Goal: Information Seeking & Learning: Learn about a topic

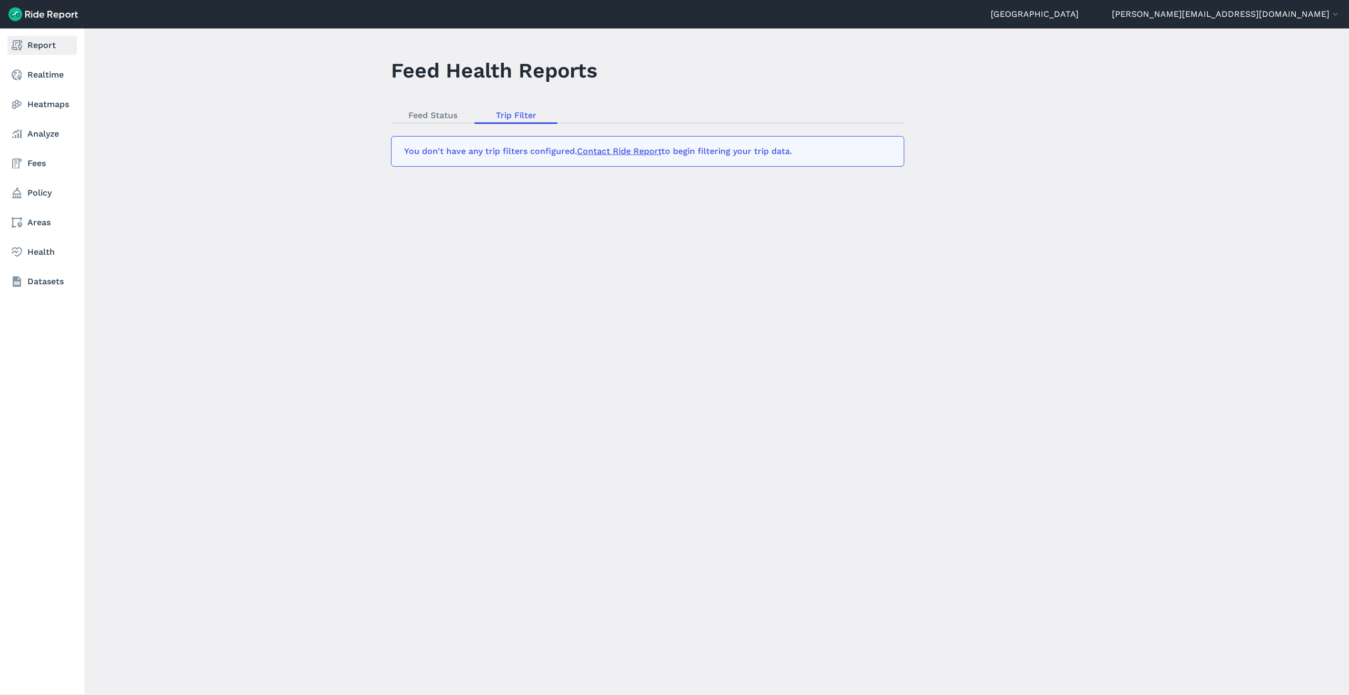
click at [30, 43] on link "Report" at bounding box center [42, 45] width 70 height 19
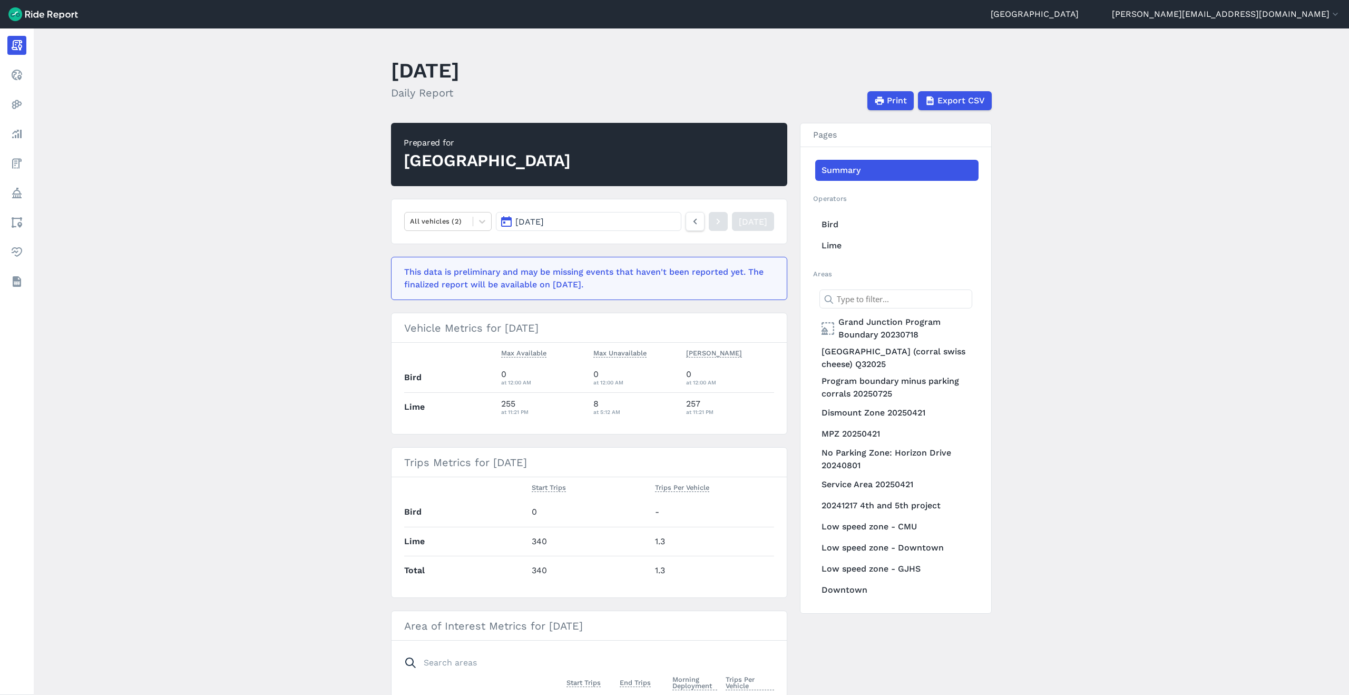
click at [534, 219] on span "[DATE]" at bounding box center [530, 222] width 28 height 10
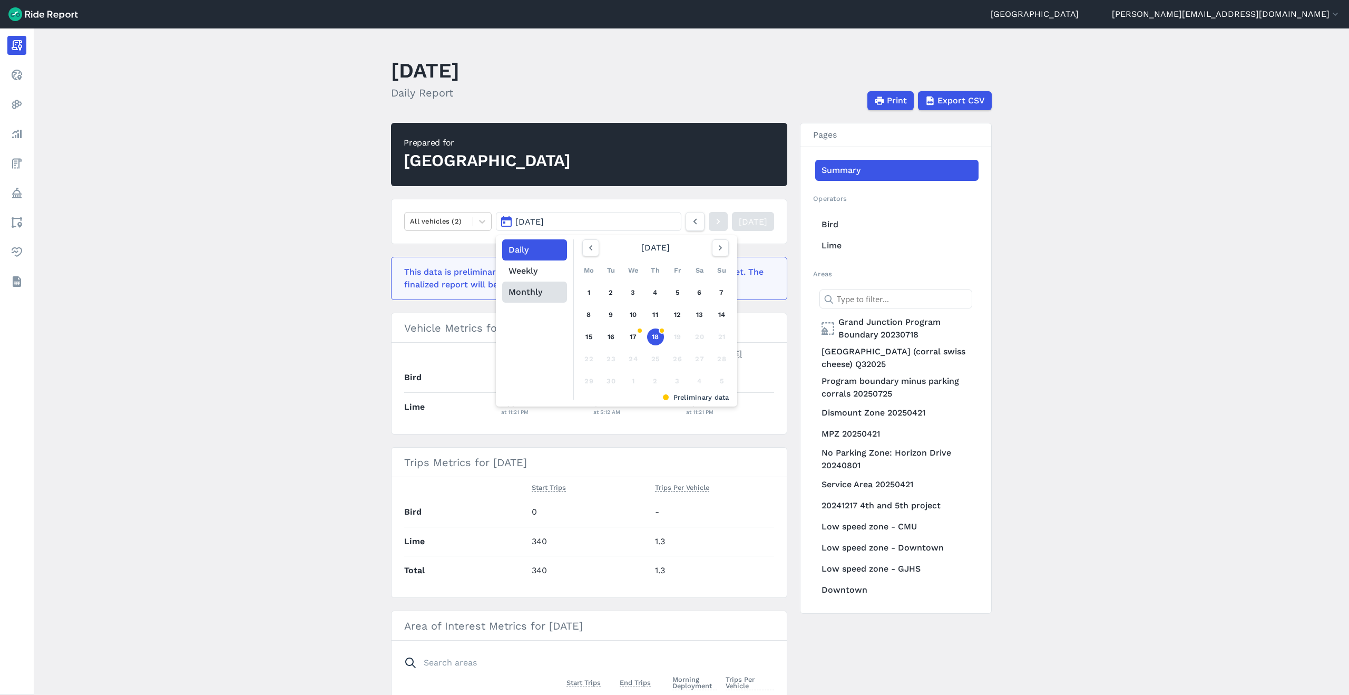
click at [520, 288] on button "Monthly" at bounding box center [534, 291] width 65 height 21
click at [699, 309] on link "Jun" at bounding box center [709, 306] width 36 height 25
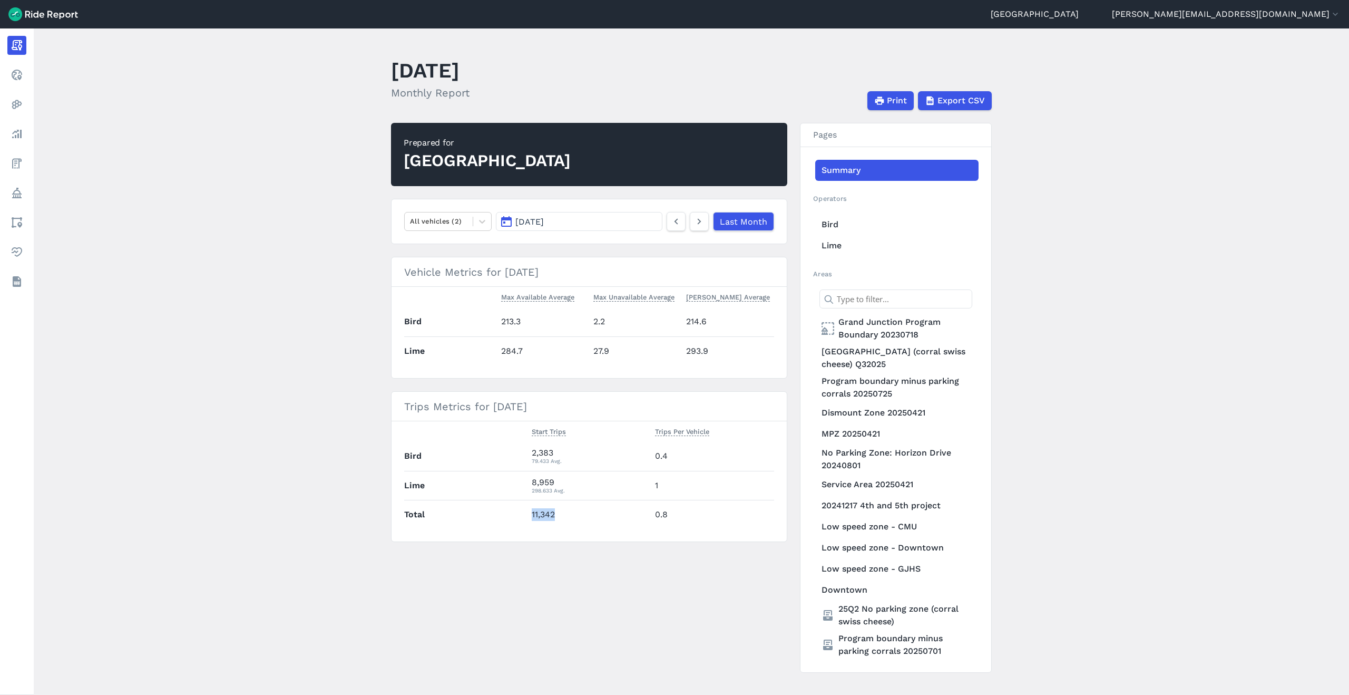
drag, startPoint x: 559, startPoint y: 513, endPoint x: 522, endPoint y: 512, distance: 36.4
click at [522, 512] on tr "Total 11,342 0.8" at bounding box center [589, 514] width 370 height 29
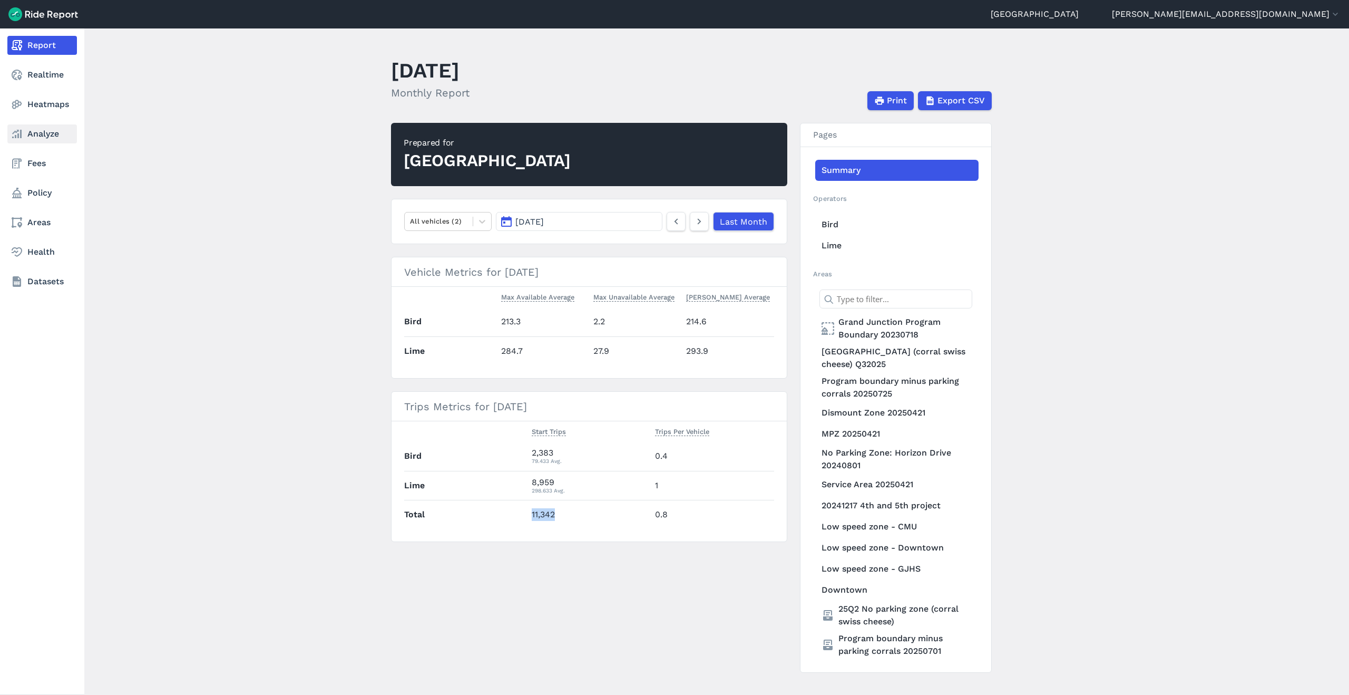
click at [22, 133] on icon at bounding box center [17, 134] width 13 height 13
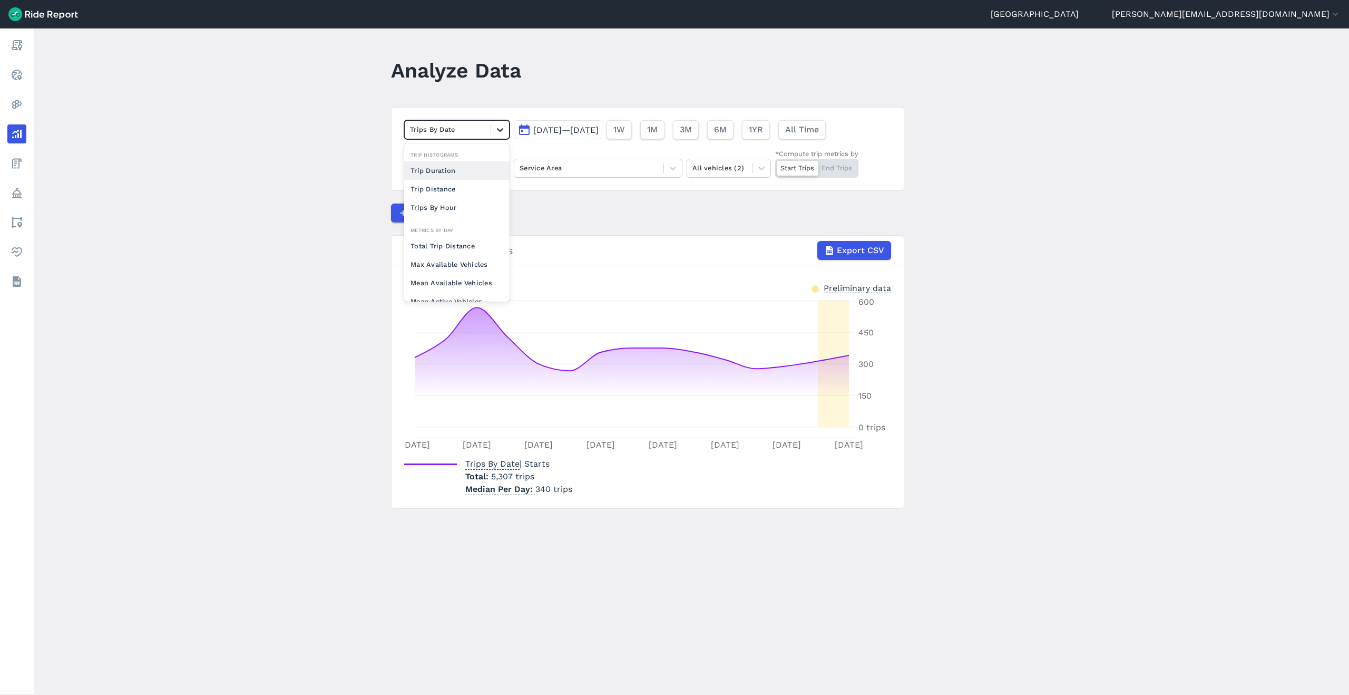
click at [502, 128] on icon at bounding box center [500, 129] width 11 height 11
click at [456, 190] on div "Trip Distance" at bounding box center [456, 189] width 105 height 18
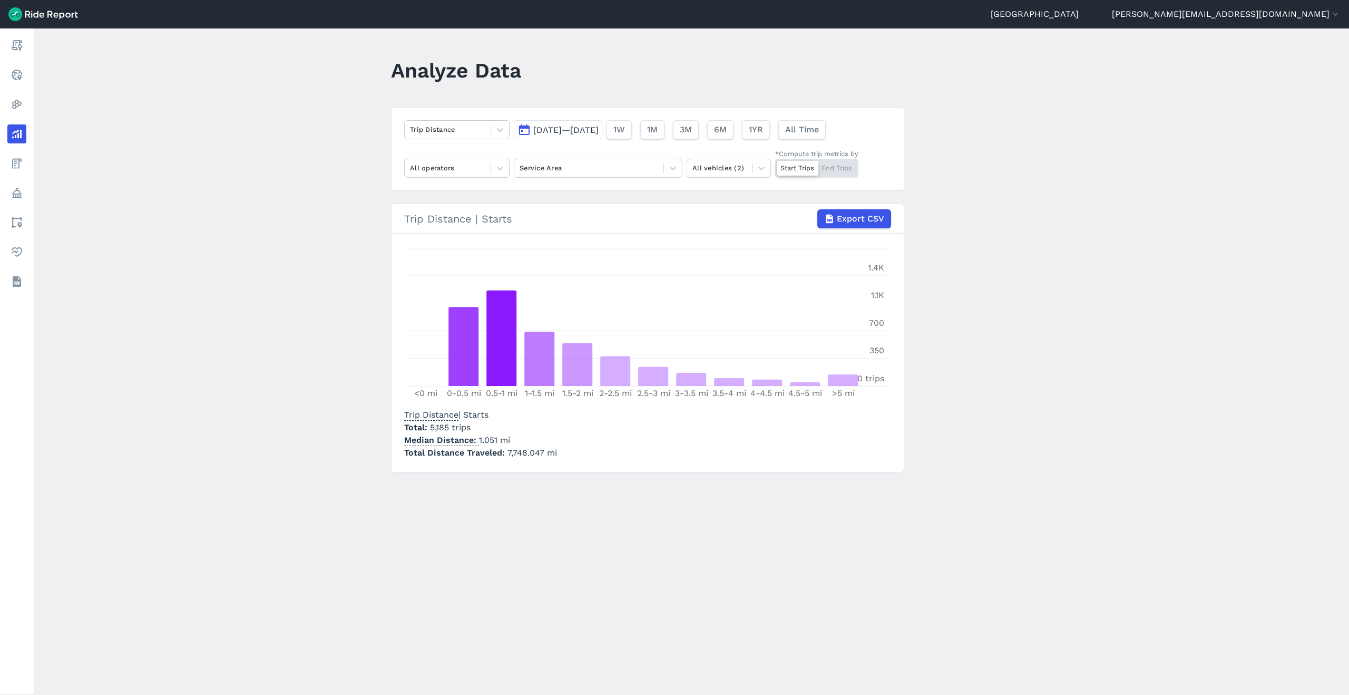
click at [599, 125] on span "[DATE]—[DATE]" at bounding box center [565, 130] width 65 height 10
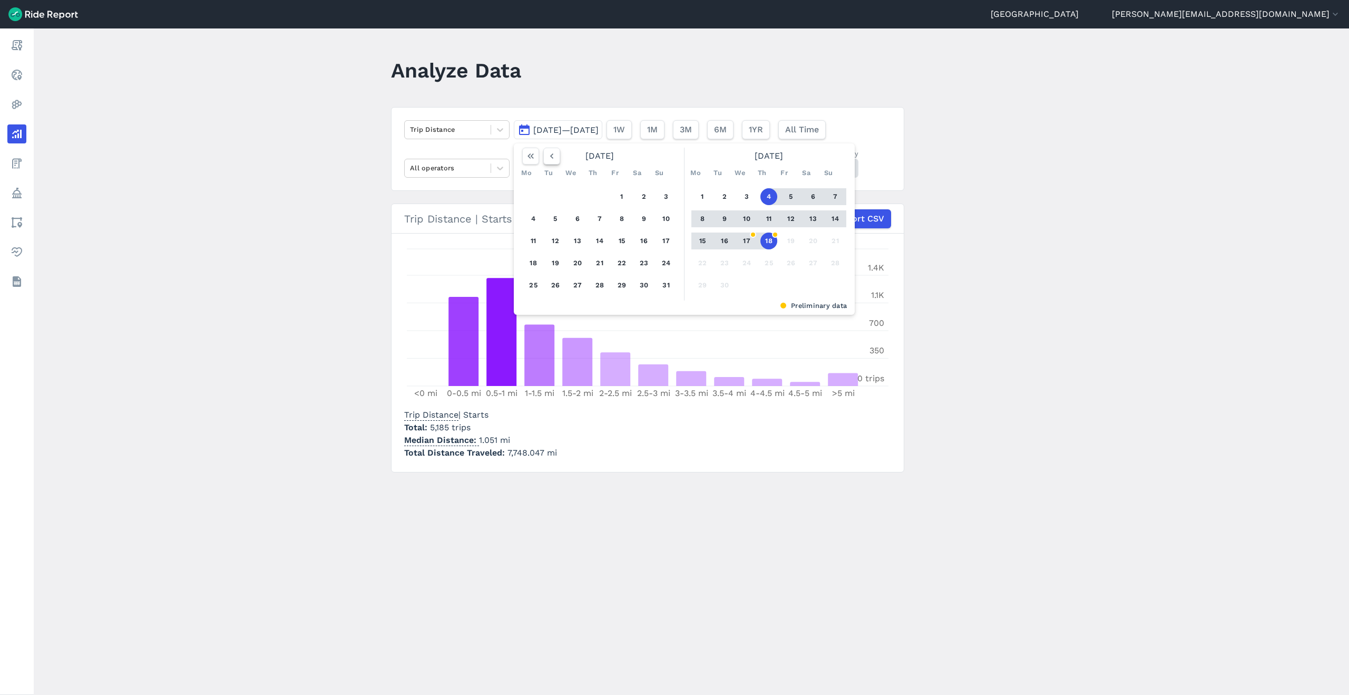
click at [547, 153] on icon "button" at bounding box center [552, 156] width 11 height 11
click at [668, 197] on button "1" at bounding box center [666, 196] width 17 height 17
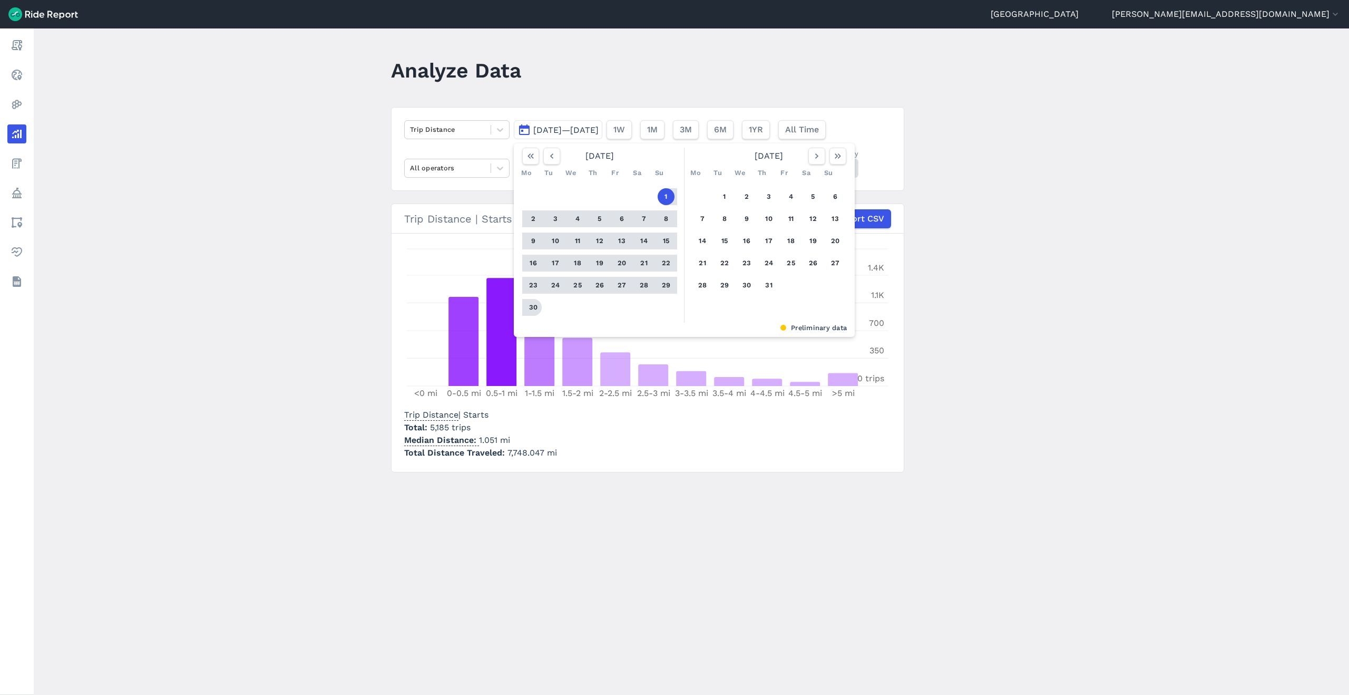
click at [529, 308] on button "30" at bounding box center [533, 307] width 17 height 17
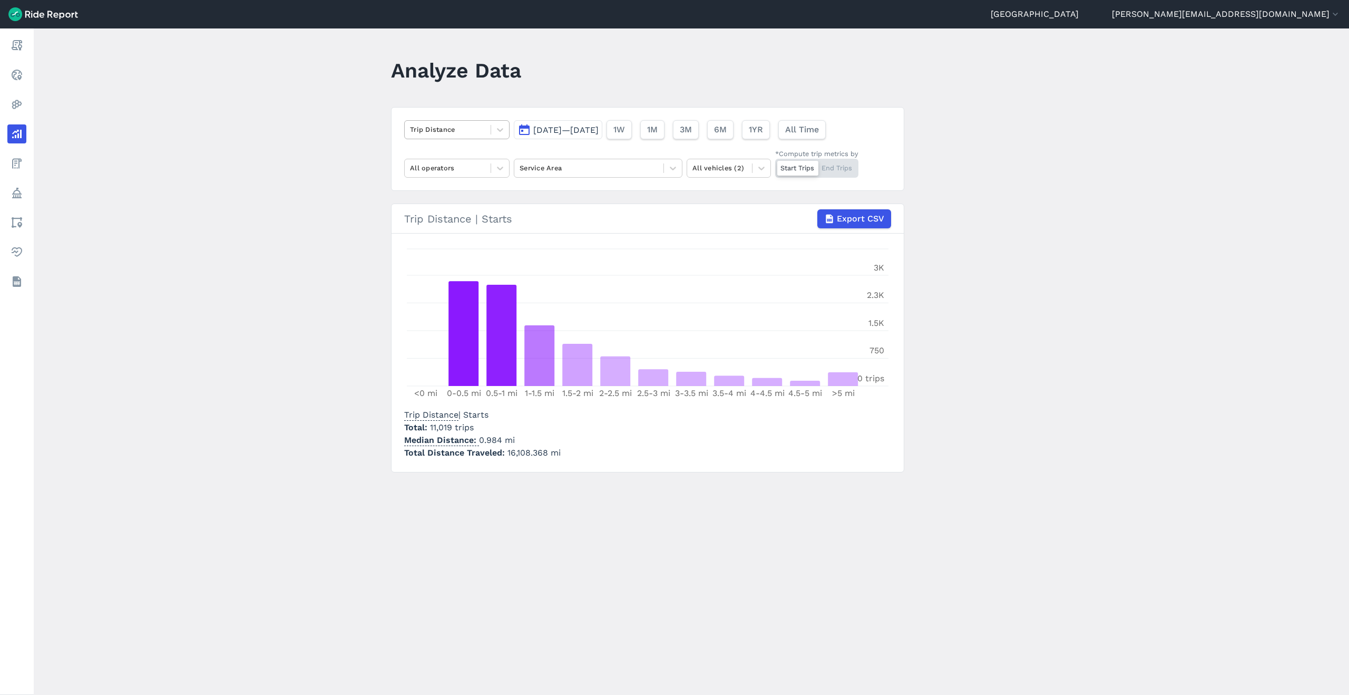
click at [454, 130] on div at bounding box center [447, 129] width 75 height 12
click at [431, 224] on div "Trips By Date" at bounding box center [456, 227] width 105 height 18
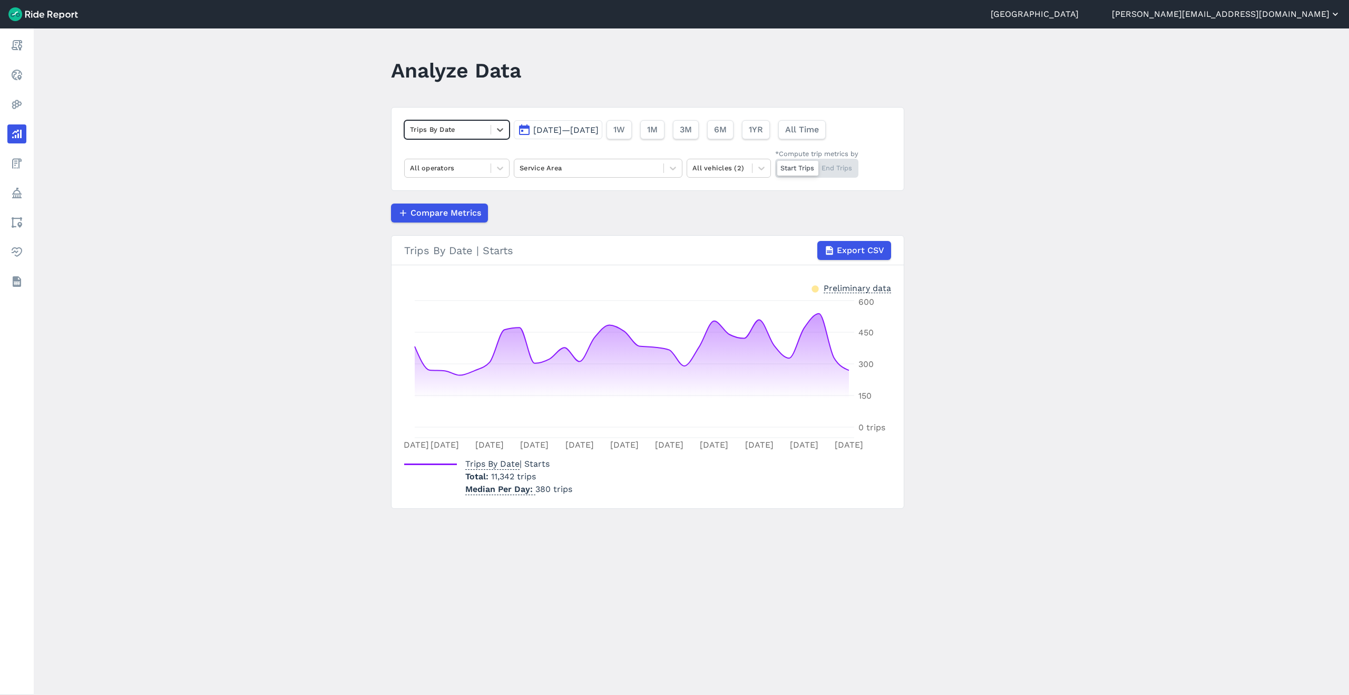
click at [1283, 12] on button "[PERSON_NAME][EMAIL_ADDRESS][DOMAIN_NAME]" at bounding box center [1226, 14] width 229 height 13
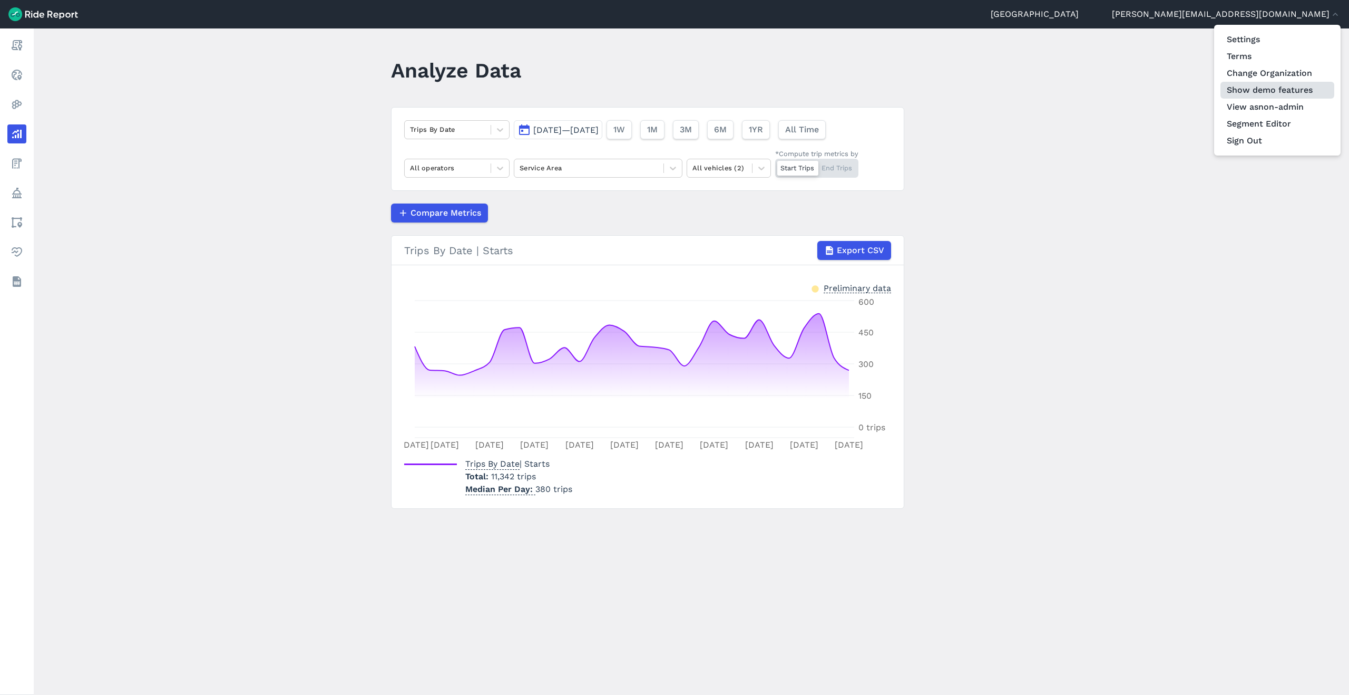
click at [1263, 95] on button "Show demo features" at bounding box center [1278, 90] width 114 height 17
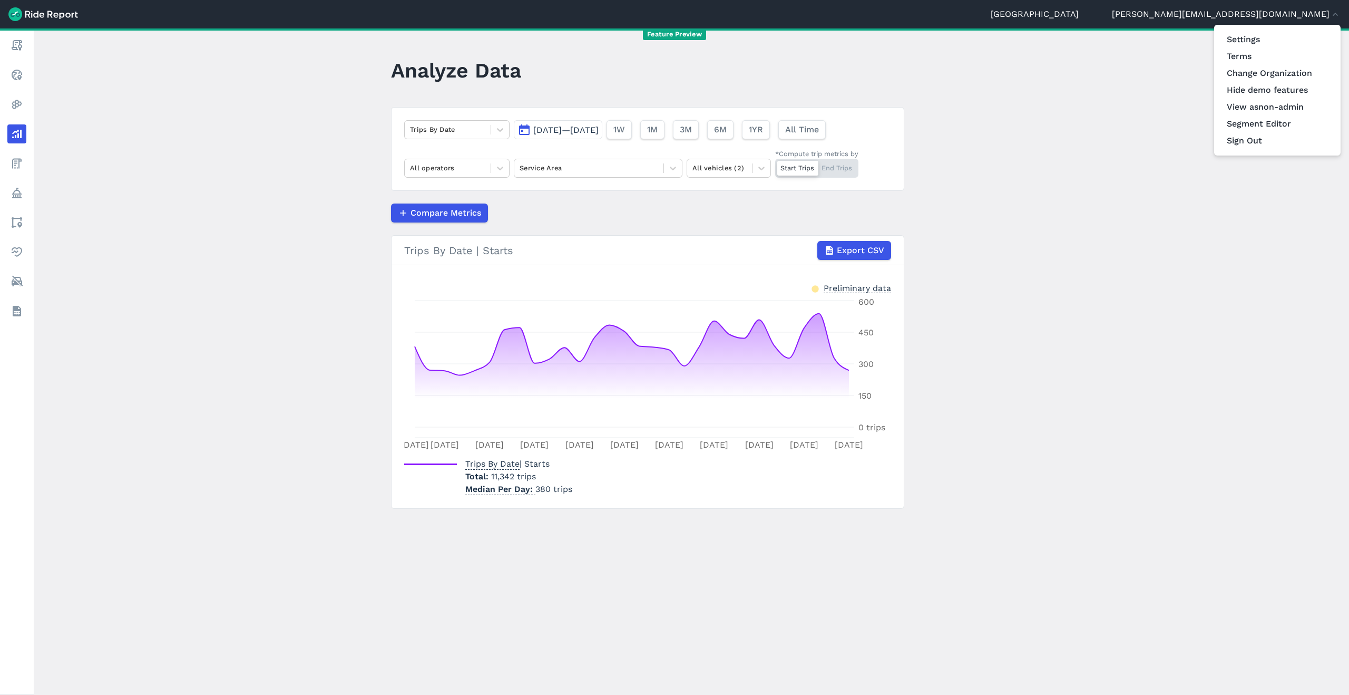
click at [16, 249] on div at bounding box center [674, 347] width 1349 height 695
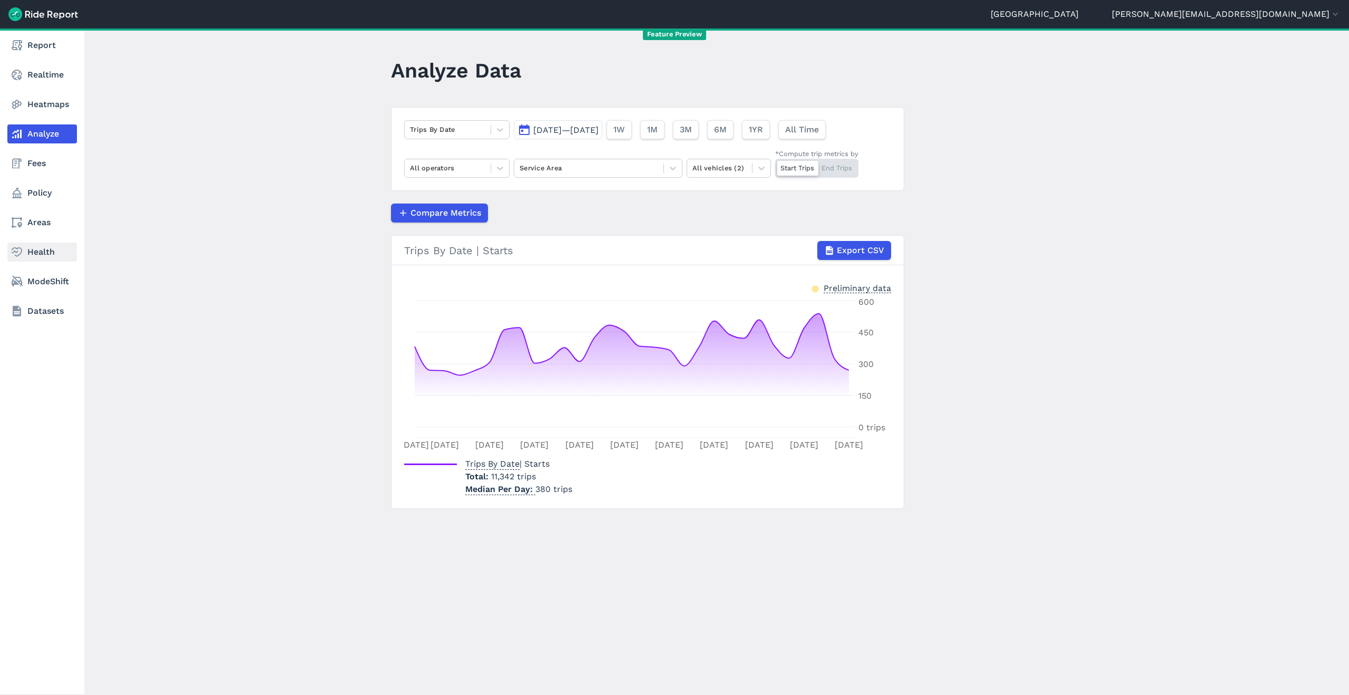
click at [27, 252] on link "Health" at bounding box center [42, 251] width 70 height 19
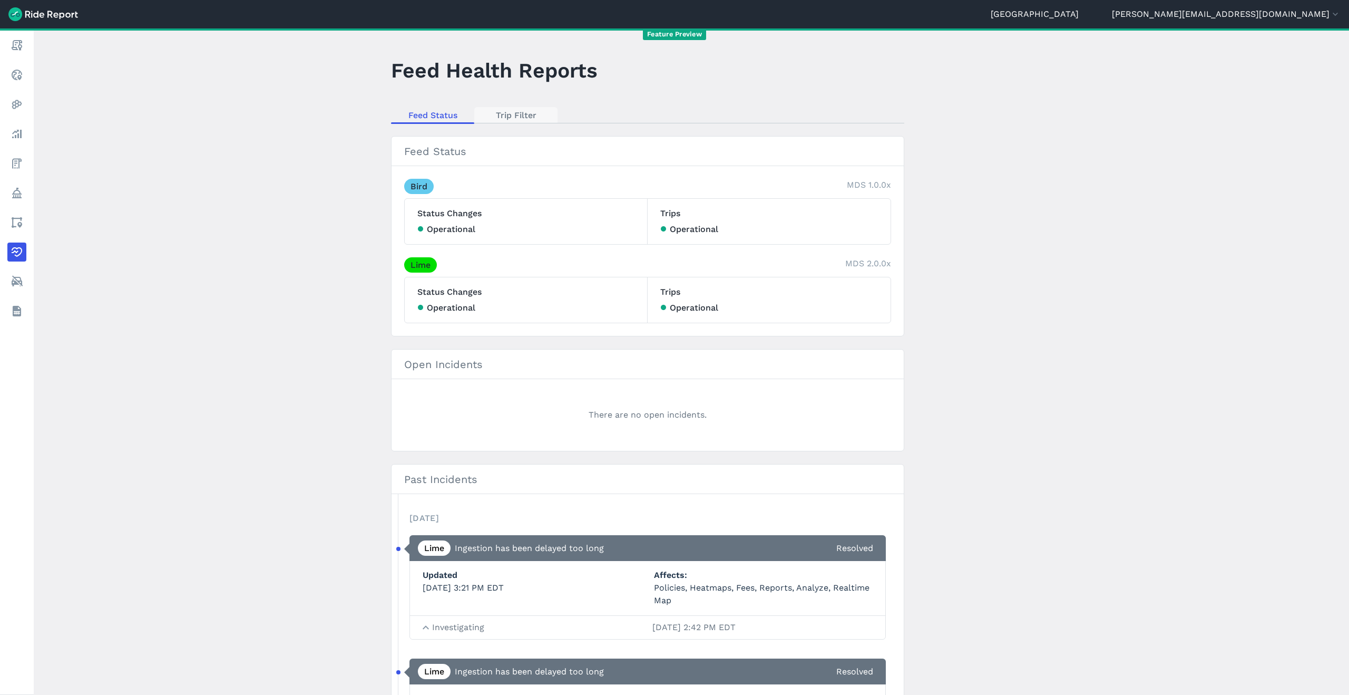
click at [529, 118] on link "Trip Filter" at bounding box center [515, 115] width 83 height 16
select select "meters"
select select "kilometers"
select select "seconds"
select select "hours"
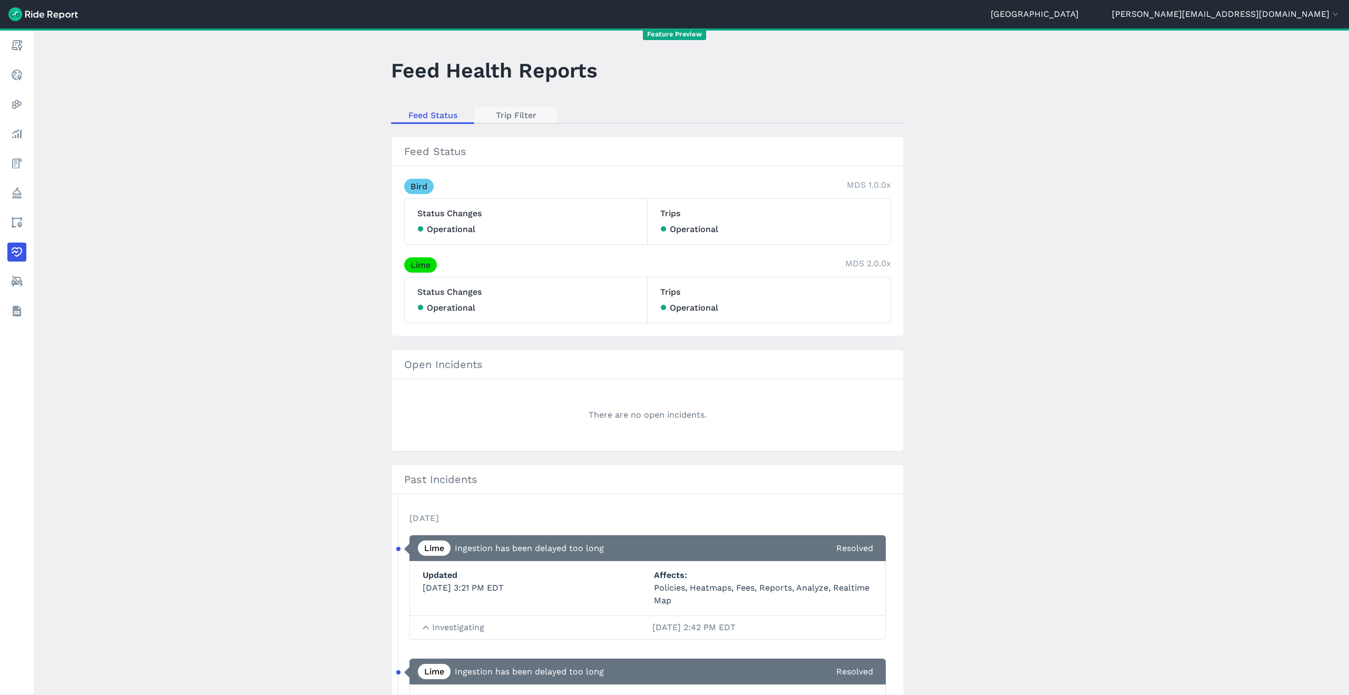
select select "meters"
select select "kilometers"
select select "seconds"
select select "hours"
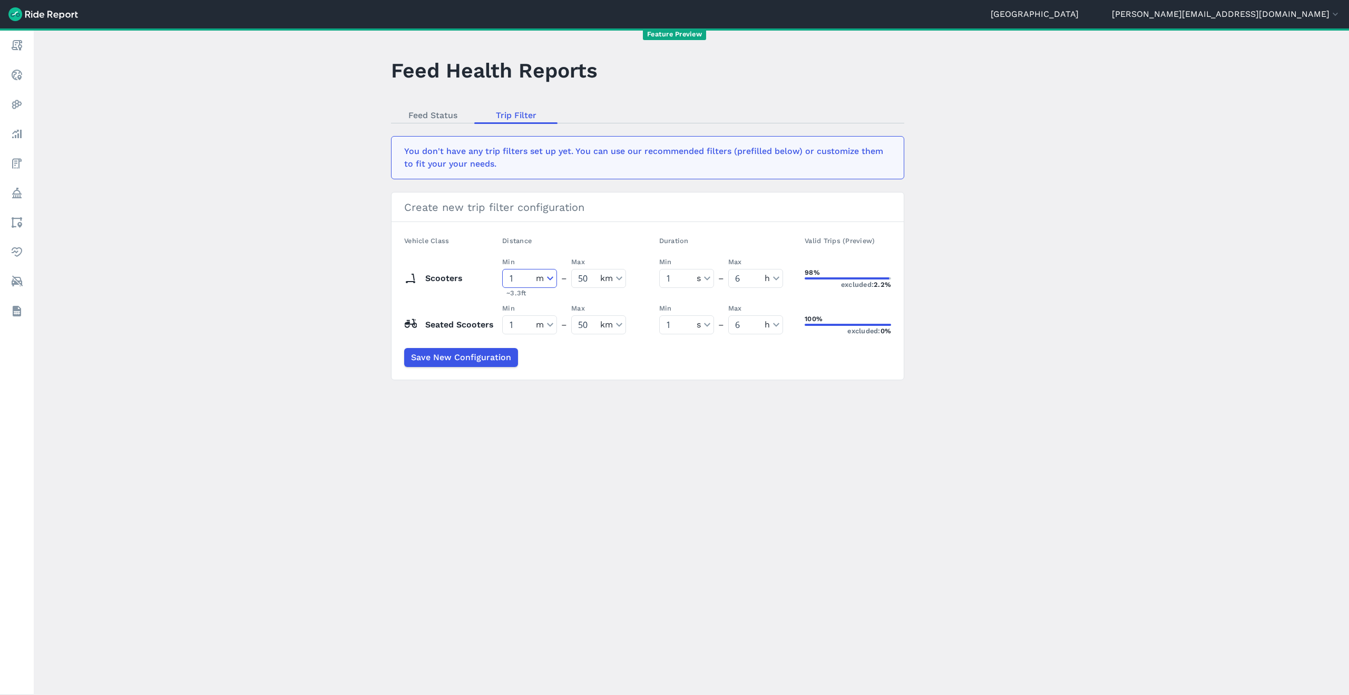
click at [557, 279] on select "No Min meters kilometers" at bounding box center [530, 278] width 54 height 18
click at [1269, 15] on button "[PERSON_NAME][EMAIL_ADDRESS][DOMAIN_NAME]" at bounding box center [1226, 14] width 229 height 13
click at [1267, 74] on link "Change Organization" at bounding box center [1278, 73] width 114 height 17
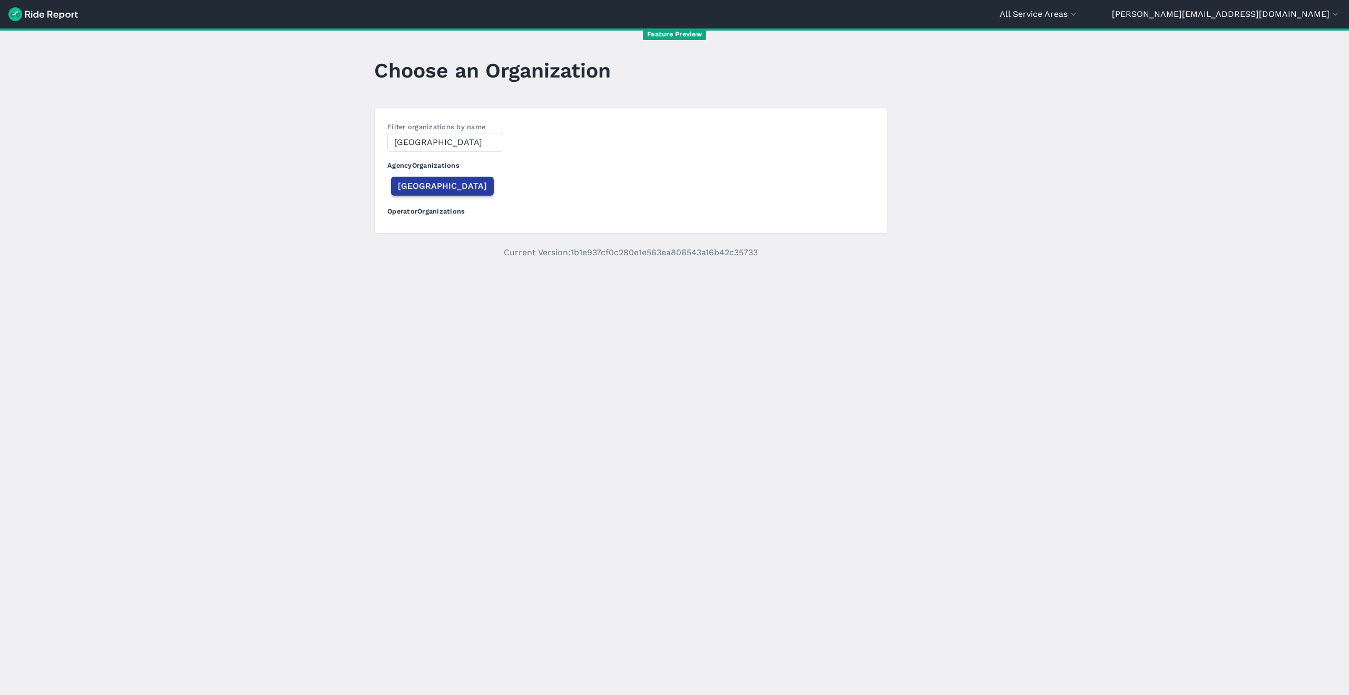
type input "[GEOGRAPHIC_DATA]"
click at [403, 191] on span "[GEOGRAPHIC_DATA]" at bounding box center [442, 186] width 89 height 13
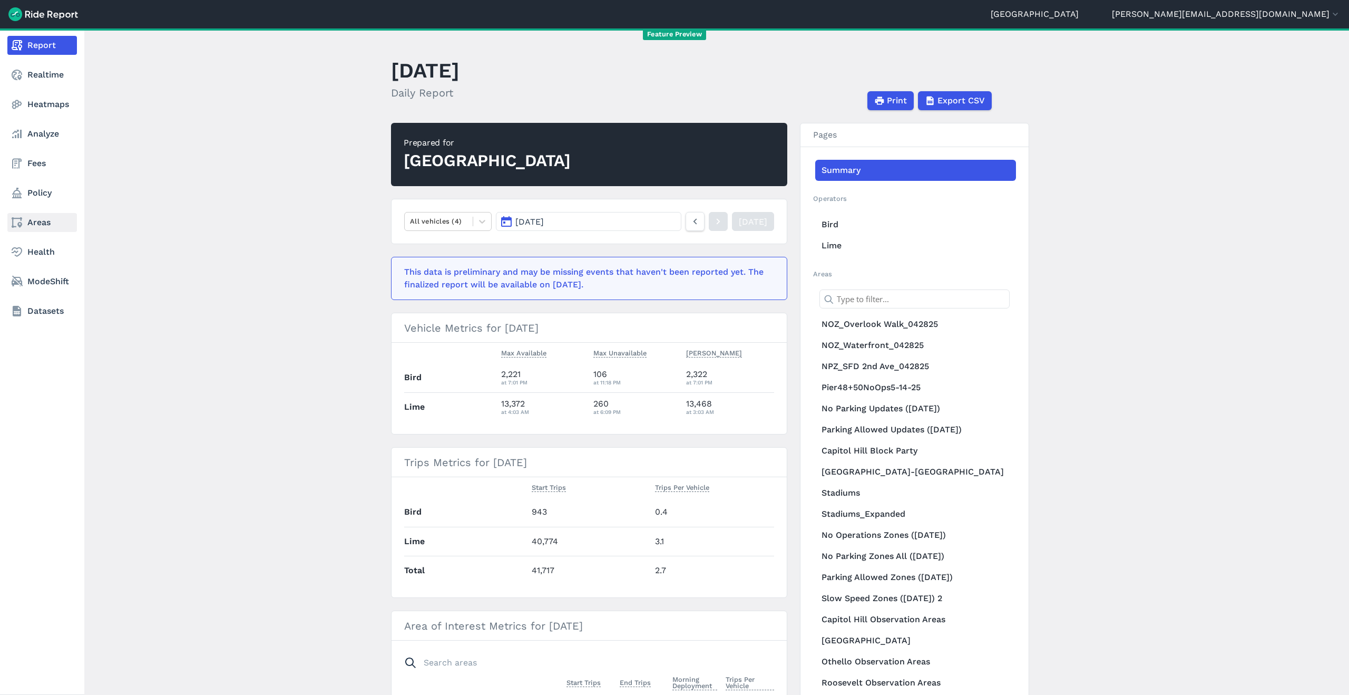
click at [38, 226] on link "Areas" at bounding box center [42, 222] width 70 height 19
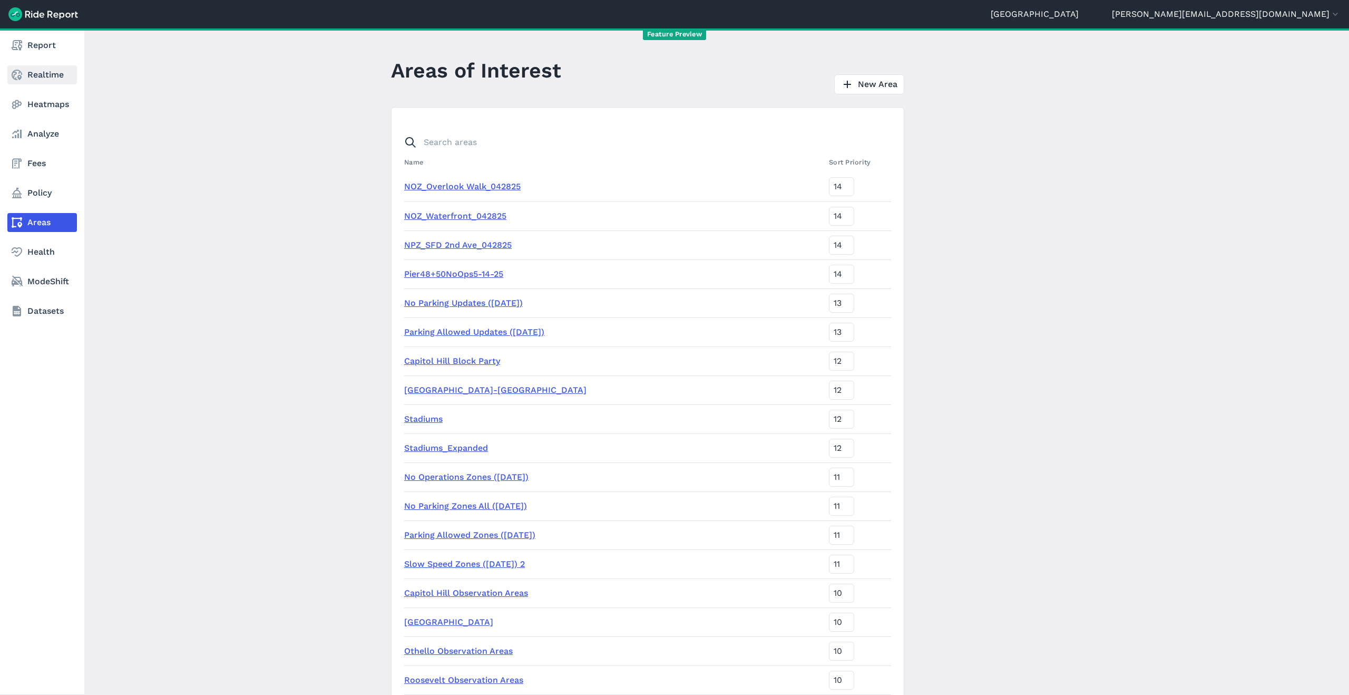
click at [27, 77] on link "Realtime" at bounding box center [42, 74] width 70 height 19
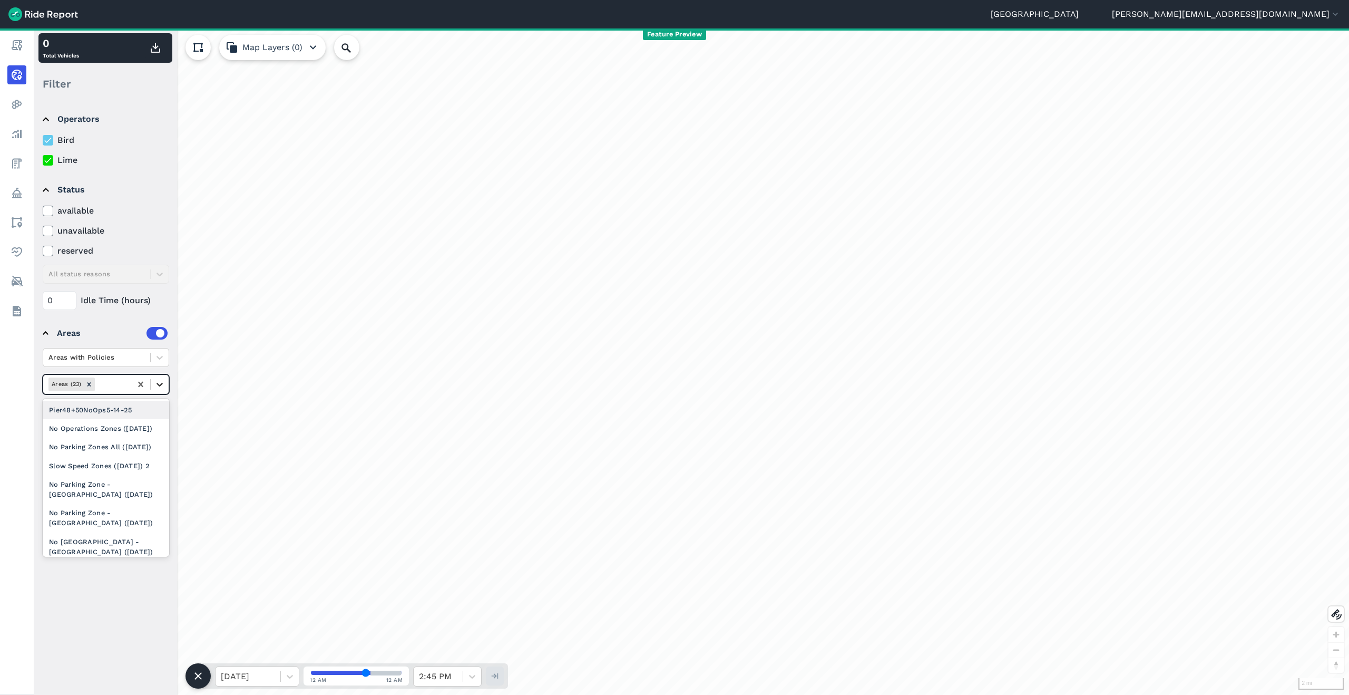
click at [159, 385] on icon at bounding box center [160, 385] width 6 height 4
click at [139, 383] on icon at bounding box center [140, 384] width 5 height 5
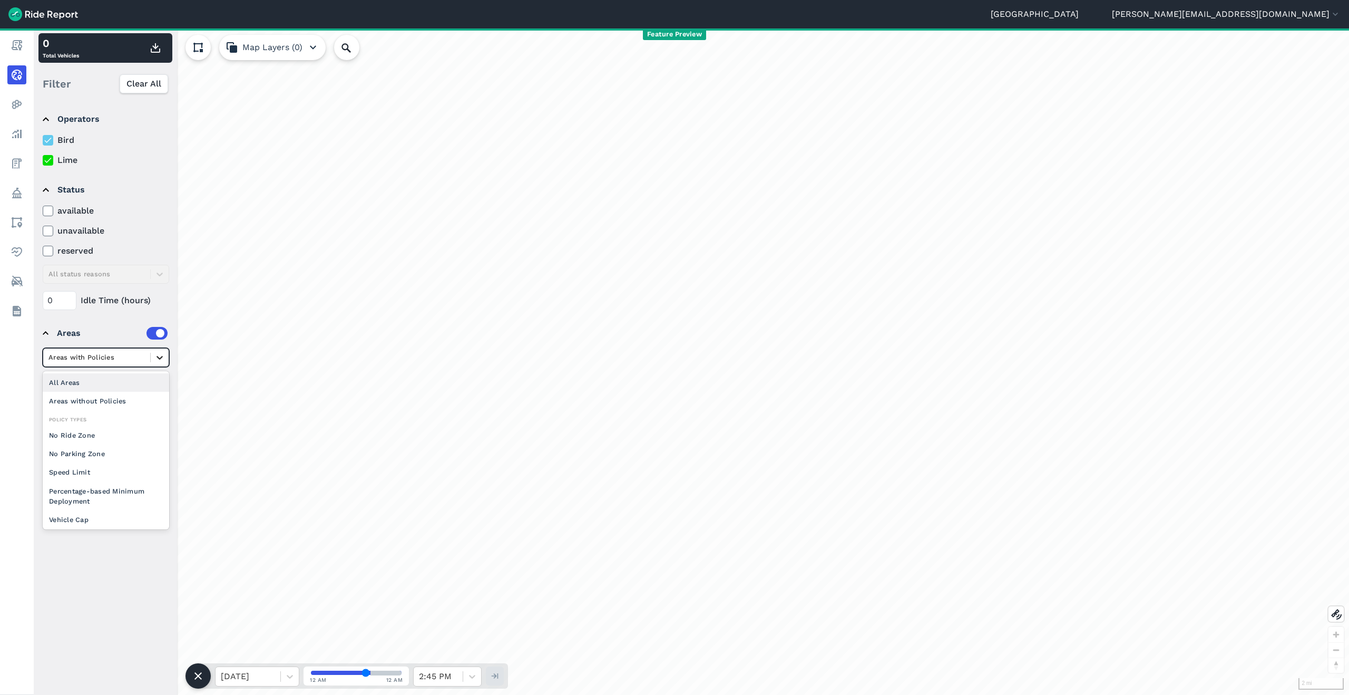
click at [153, 357] on div at bounding box center [160, 357] width 18 height 18
click at [62, 384] on div "All Areas" at bounding box center [106, 382] width 127 height 18
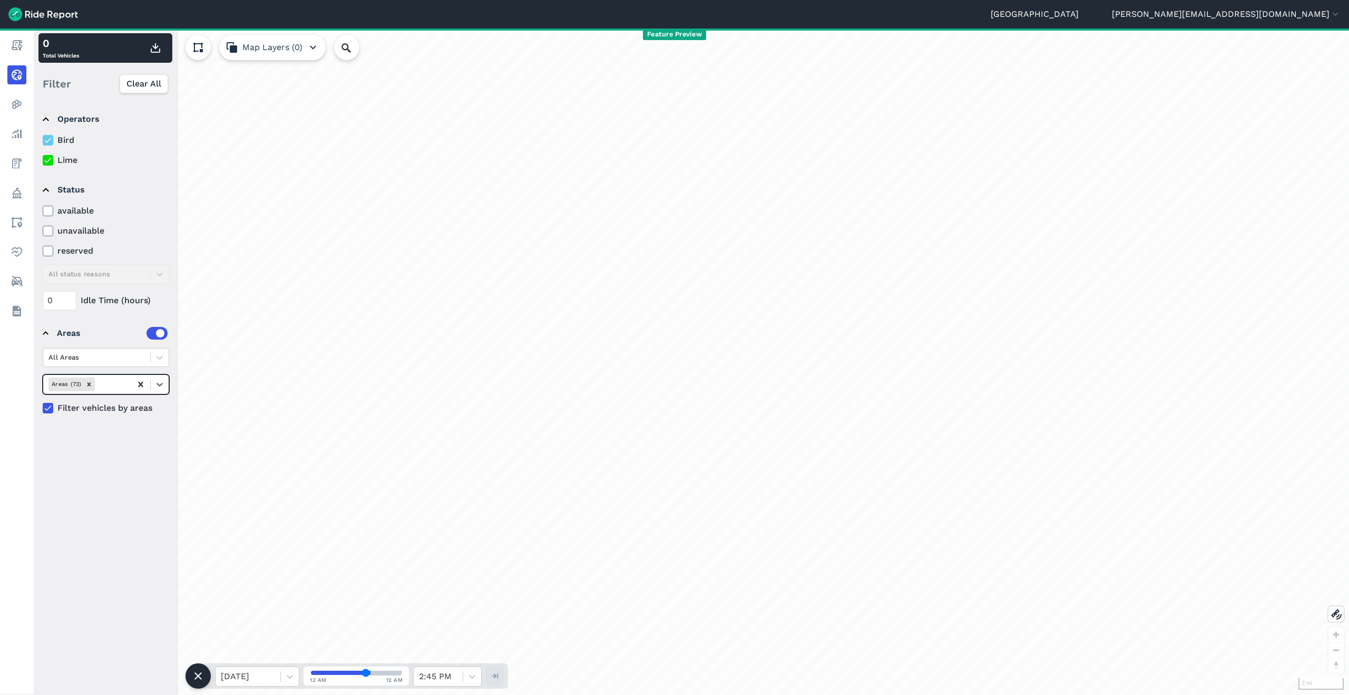
click at [149, 385] on div at bounding box center [140, 384] width 19 height 19
click at [162, 339] on label at bounding box center [157, 333] width 21 height 13
click at [147, 334] on input "checkbox" at bounding box center [147, 330] width 0 height 7
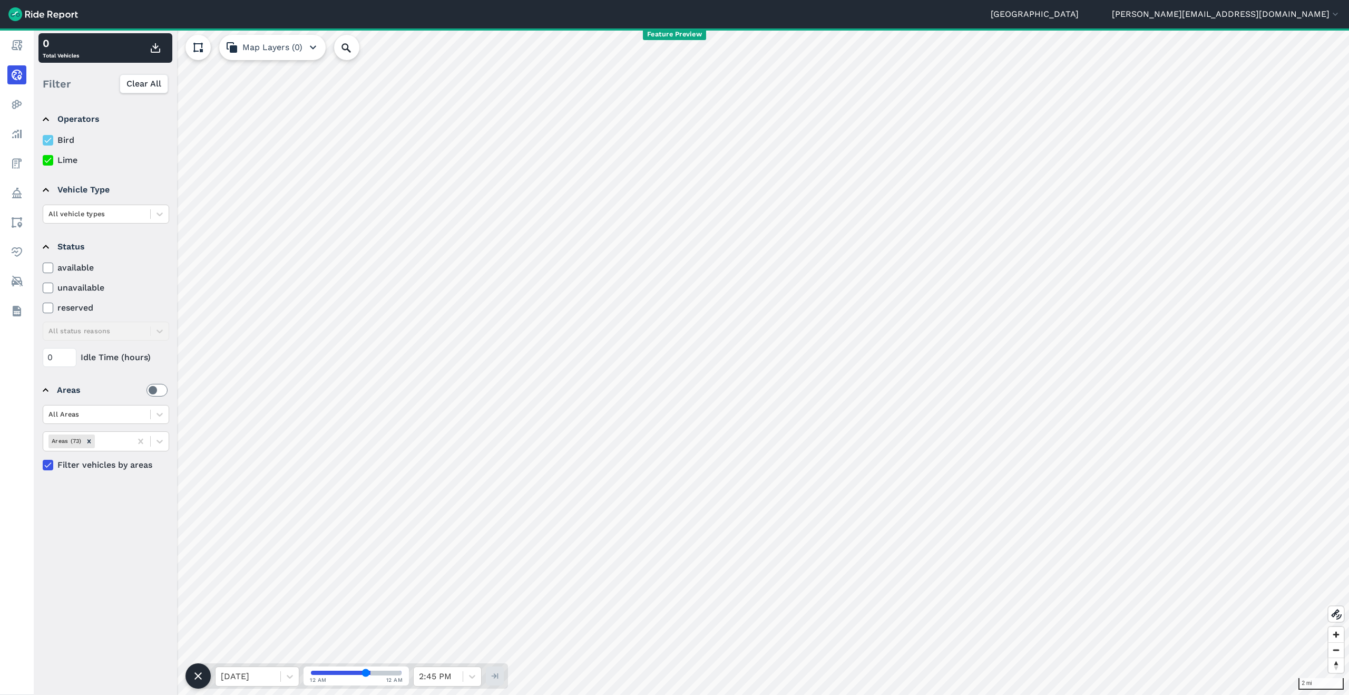
click at [135, 384] on div "Areas" at bounding box center [112, 390] width 111 height 13
click at [86, 379] on summary "Areas" at bounding box center [105, 390] width 125 height 30
click at [55, 386] on summary "Areas" at bounding box center [105, 390] width 125 height 30
click at [56, 386] on summary "Areas" at bounding box center [105, 390] width 125 height 30
click at [142, 439] on icon at bounding box center [140, 441] width 5 height 5
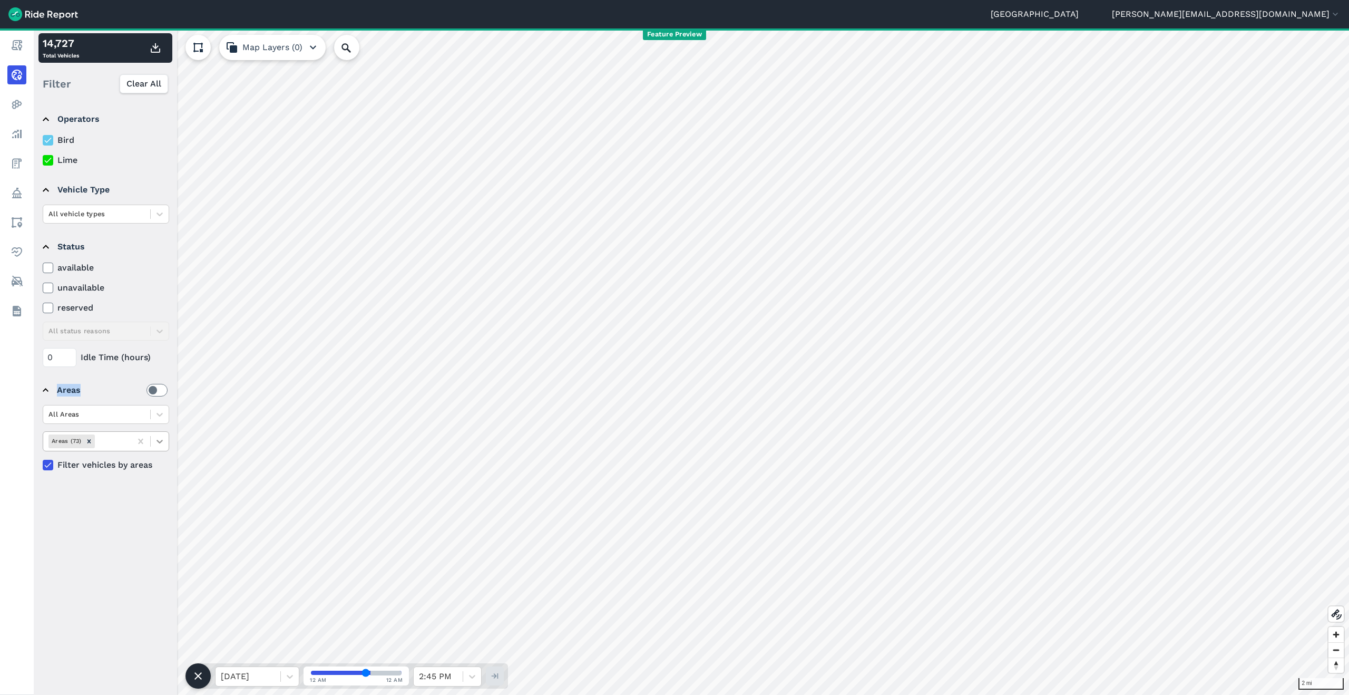
click at [140, 441] on icon at bounding box center [140, 441] width 11 height 11
click at [154, 443] on icon at bounding box center [159, 441] width 11 height 11
click at [92, 547] on div "Stadiums" at bounding box center [106, 549] width 127 height 18
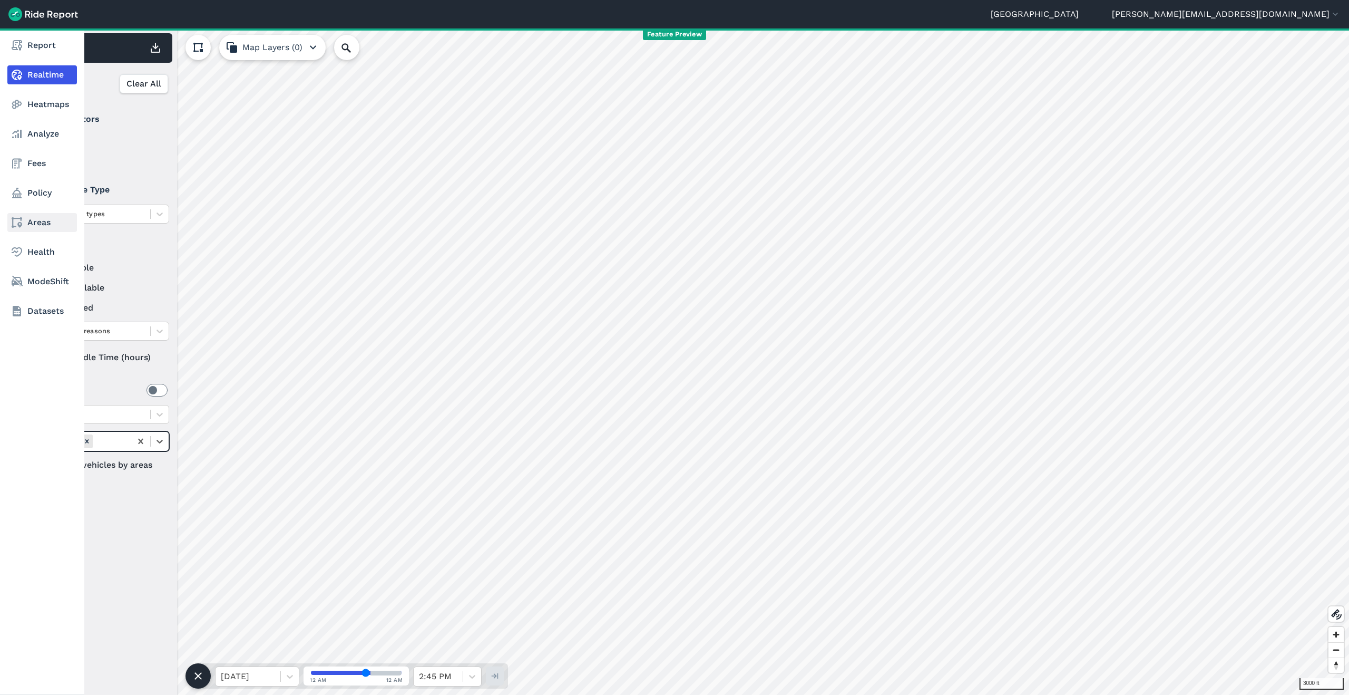
click at [41, 222] on link "Areas" at bounding box center [42, 222] width 70 height 19
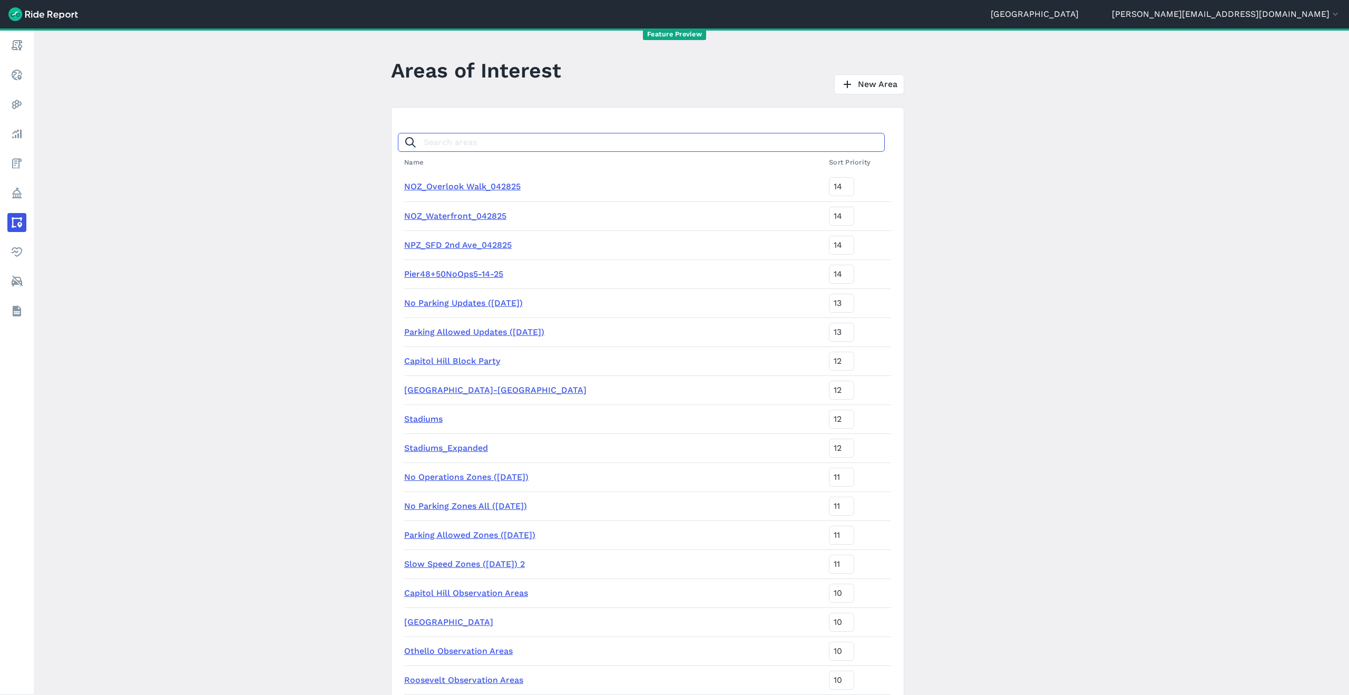
click at [474, 141] on input "Search areas" at bounding box center [641, 142] width 487 height 19
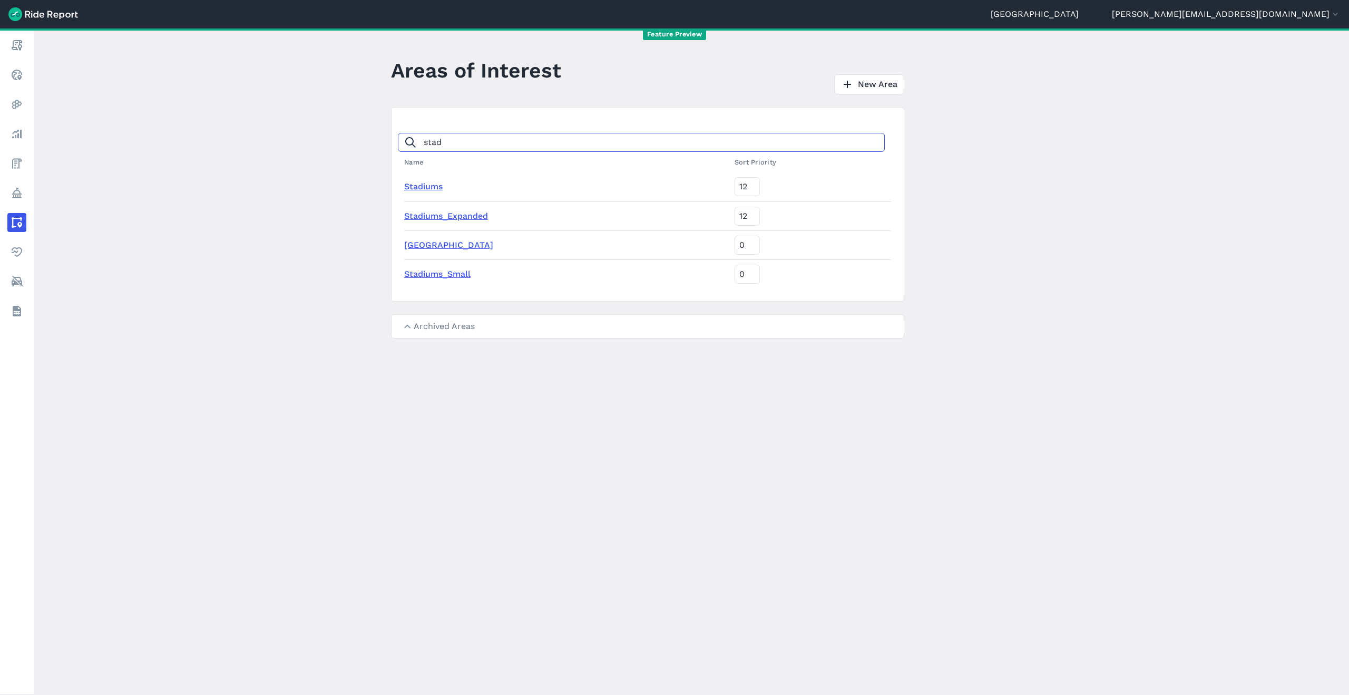
type input "stad"
click at [424, 188] on link "Stadiums" at bounding box center [423, 186] width 38 height 10
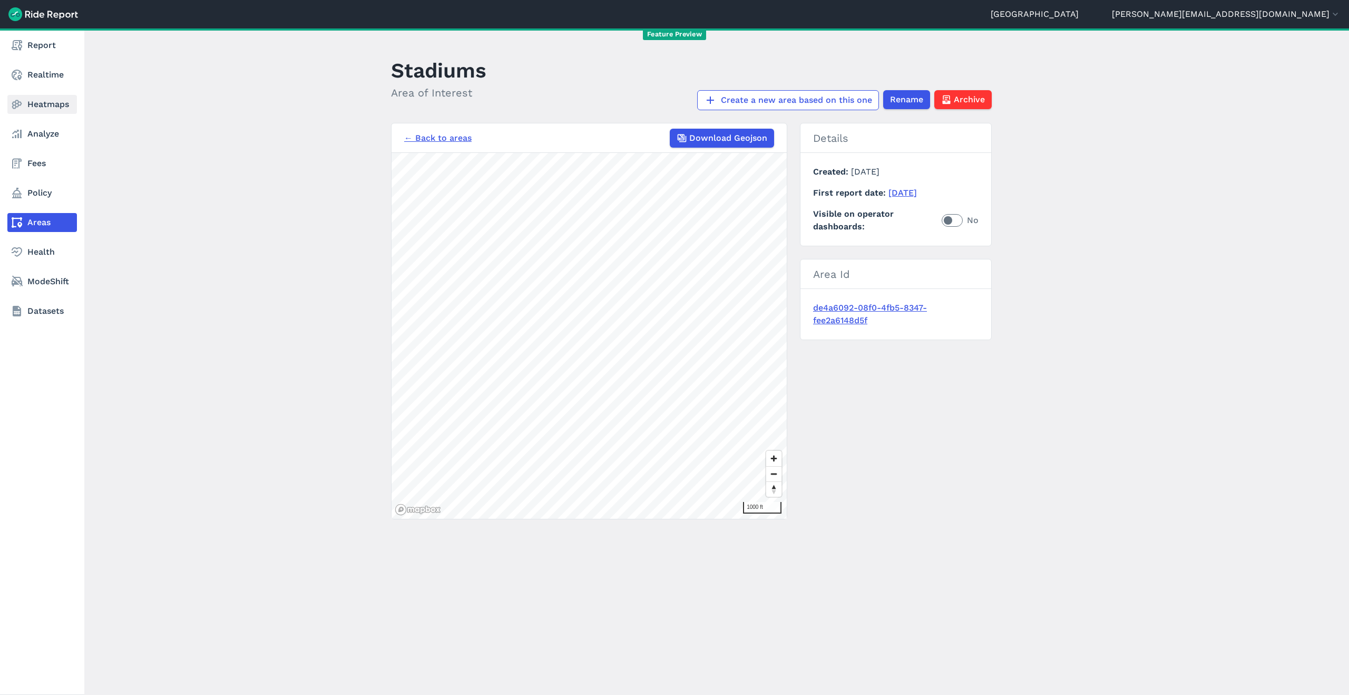
click at [41, 106] on link "Heatmaps" at bounding box center [42, 104] width 70 height 19
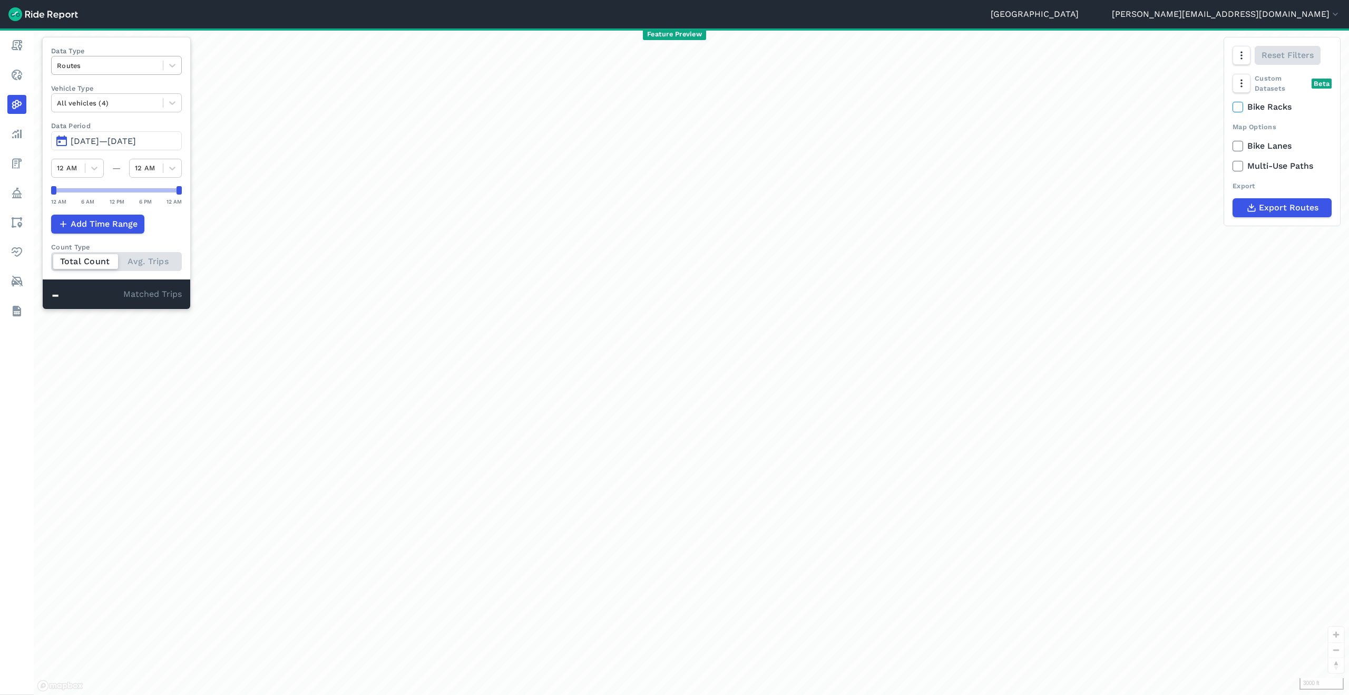
click at [129, 71] on div at bounding box center [107, 66] width 101 height 12
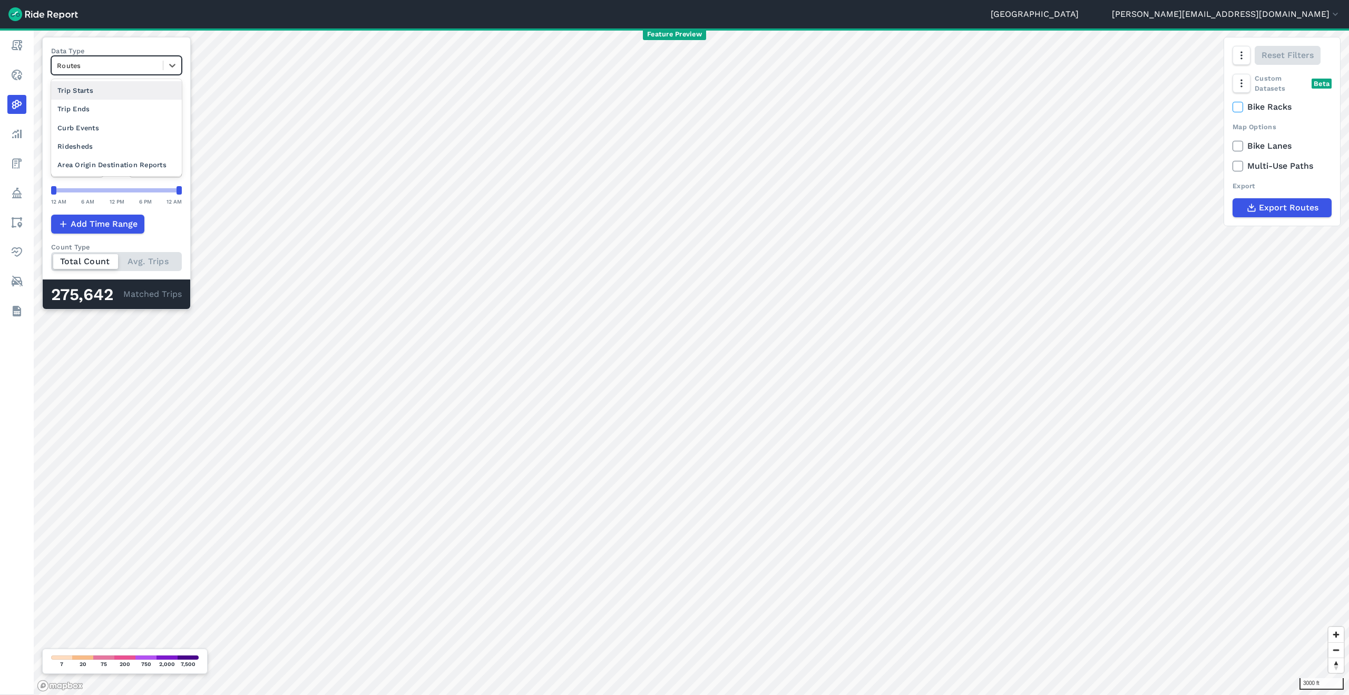
click at [118, 93] on div "Trip Starts" at bounding box center [116, 90] width 131 height 18
